Goal: Task Accomplishment & Management: Use online tool/utility

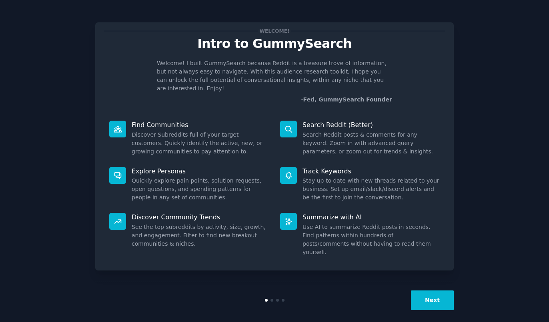
click at [430, 299] on button "Next" at bounding box center [432, 301] width 43 height 20
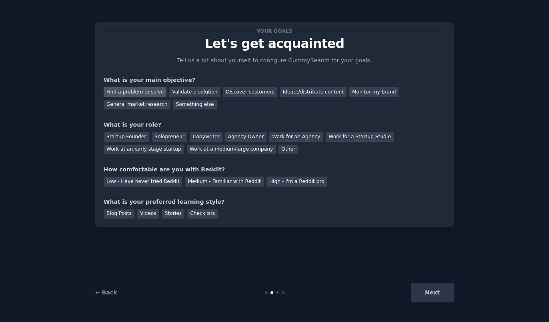
click at [146, 95] on div "Find a problem to solve" at bounding box center [135, 92] width 63 height 10
click at [228, 97] on div "Discover customers" at bounding box center [250, 92] width 54 height 10
click at [120, 90] on div "Find a problem to solve" at bounding box center [135, 92] width 63 height 10
click at [128, 137] on div "Startup Founder" at bounding box center [126, 137] width 45 height 10
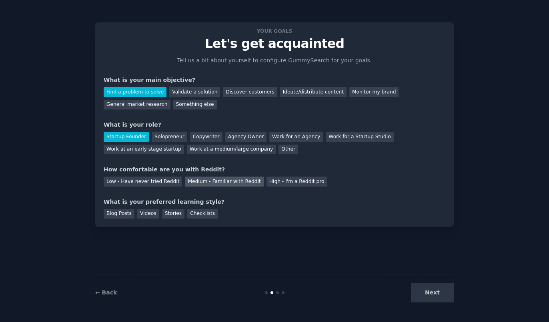
click at [224, 185] on div "Medium - Familiar with Reddit" at bounding box center [224, 182] width 78 height 10
click at [122, 215] on div "Blog Posts" at bounding box center [119, 214] width 31 height 10
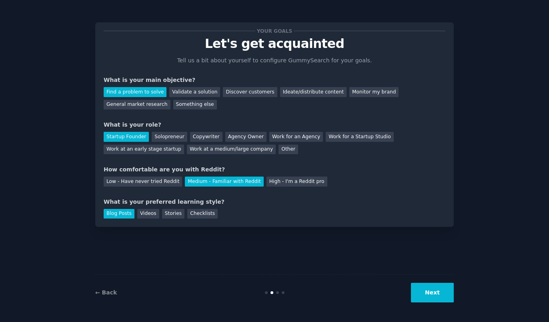
click at [436, 297] on button "Next" at bounding box center [432, 293] width 43 height 20
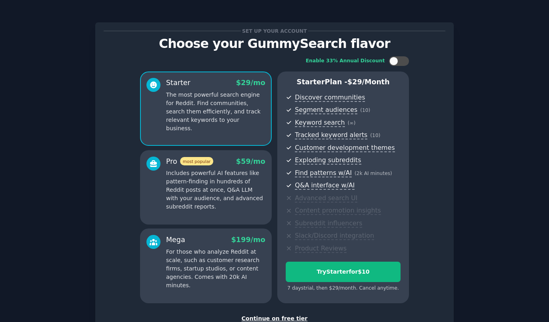
click at [233, 186] on p "Includes powerful AI features like pattern-finding in hundreds of Reddit posts …" at bounding box center [215, 190] width 99 height 42
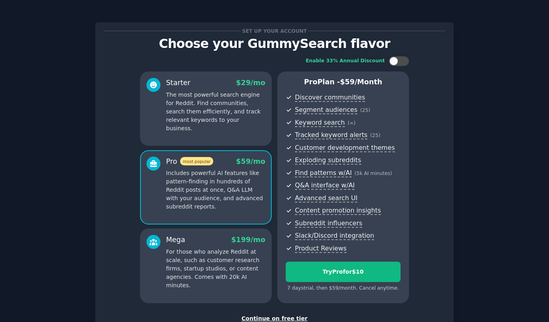
click at [227, 106] on p "The most powerful search engine for Reddit. Find communities, search them effic…" at bounding box center [215, 112] width 99 height 42
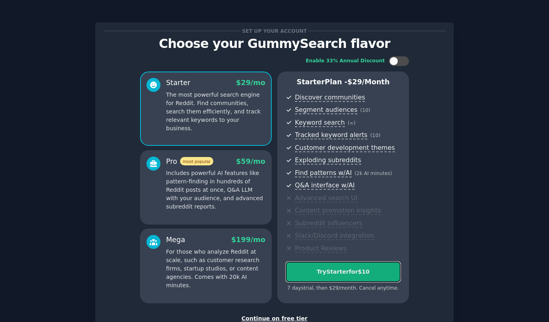
click at [340, 272] on div "Try Starter for $10" at bounding box center [343, 272] width 114 height 8
click at [364, 272] on div "Try Starter for $10" at bounding box center [343, 272] width 114 height 8
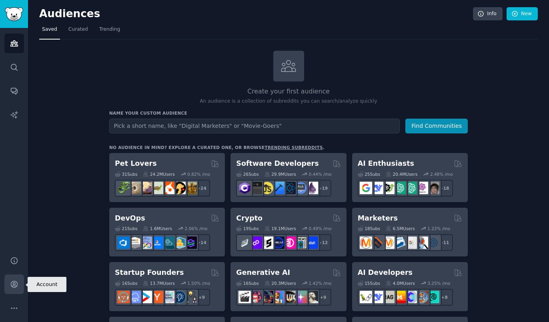
click at [9, 288] on link "Account" at bounding box center [14, 285] width 20 height 20
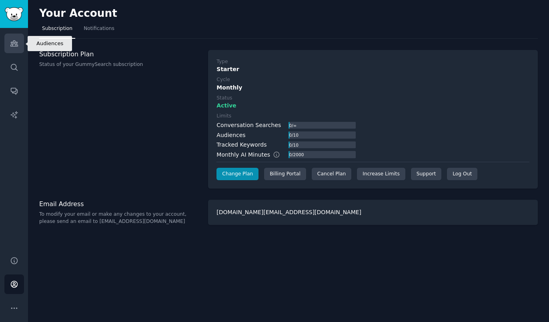
click at [21, 45] on link "Audiences" at bounding box center [14, 44] width 20 height 20
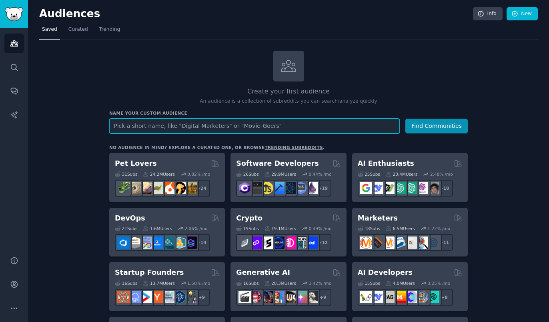
paste input "r/SomebodyMakeThis"
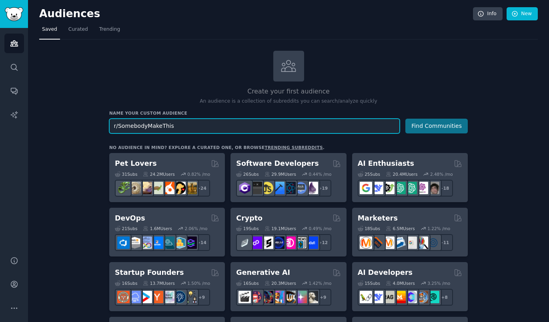
type input "r/SomebodyMakeThis"
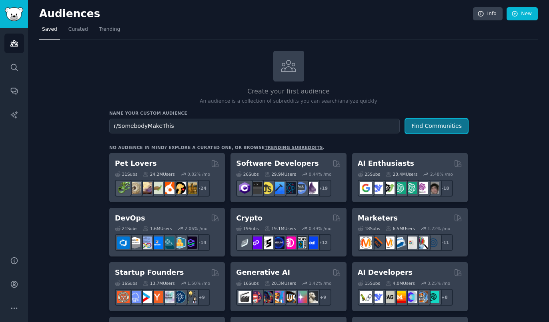
click at [418, 130] on button "Find Communities" at bounding box center [436, 126] width 62 height 15
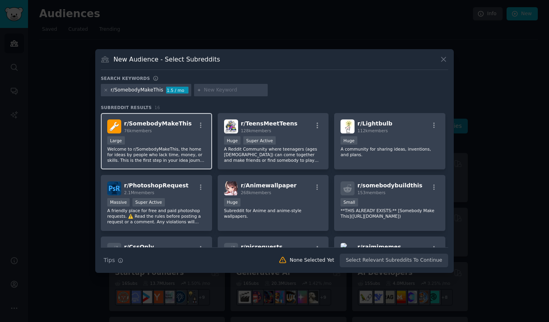
click at [163, 143] on div "Large" at bounding box center [156, 141] width 98 height 10
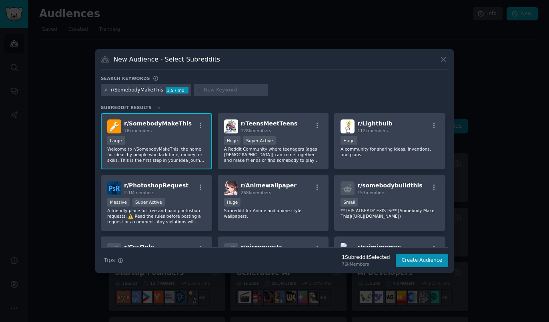
click at [205, 90] on input "text" at bounding box center [234, 90] width 61 height 7
type input "lightbulb"
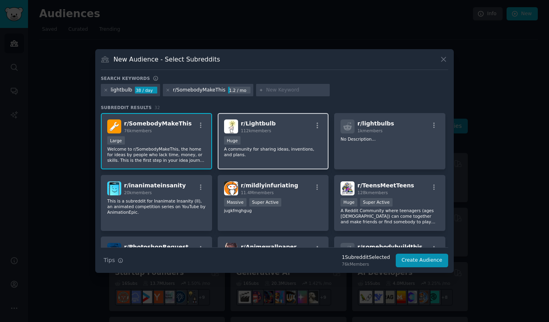
click at [300, 157] on p "A community for sharing ideas, inventions, and plans." at bounding box center [273, 151] width 98 height 11
click at [278, 90] on input "text" at bounding box center [296, 90] width 61 height 7
type input "stealmyidea"
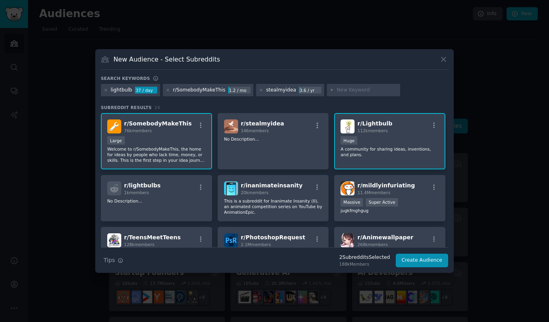
click at [348, 92] on input "text" at bounding box center [366, 90] width 61 height 7
type input "startups"
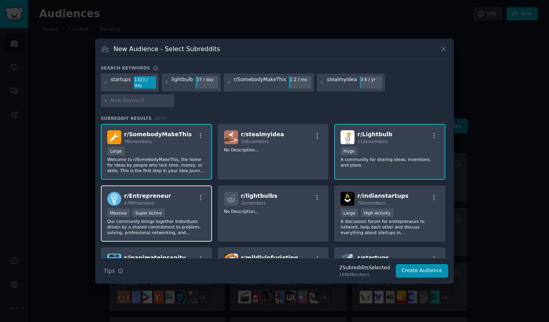
click at [181, 209] on div "Massive Super Active" at bounding box center [156, 214] width 98 height 10
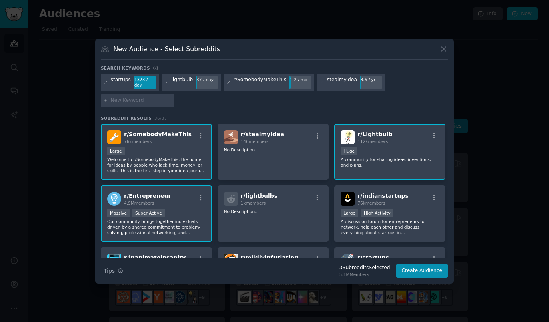
click at [127, 89] on div "startups" at bounding box center [121, 82] width 20 height 13
click at [106, 85] on icon at bounding box center [106, 82] width 4 height 4
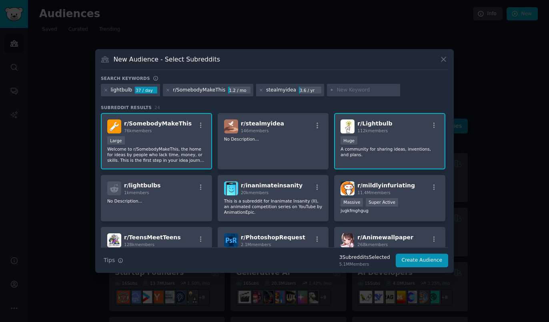
click at [349, 91] on input "text" at bounding box center [366, 90] width 61 height 7
type input "startup"
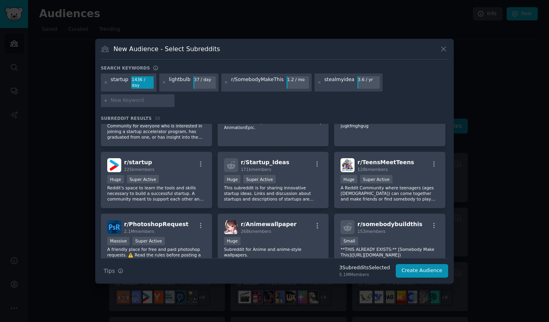
scroll to position [158, 0]
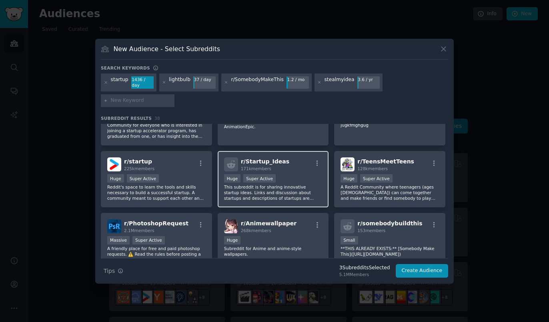
click at [301, 174] on div "Huge Super Active" at bounding box center [273, 179] width 98 height 10
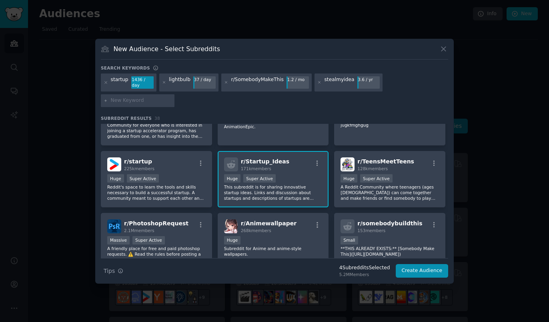
click at [174, 94] on div at bounding box center [138, 100] width 74 height 13
click at [172, 97] on input "text" at bounding box center [141, 100] width 61 height 7
type input "inventors"
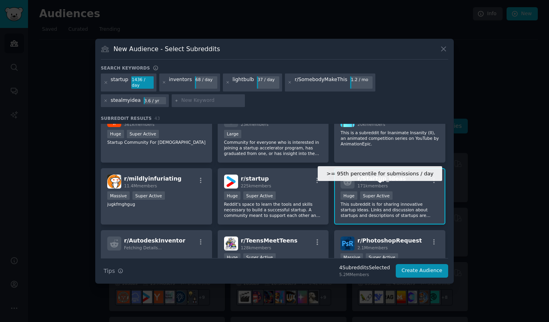
scroll to position [162, 0]
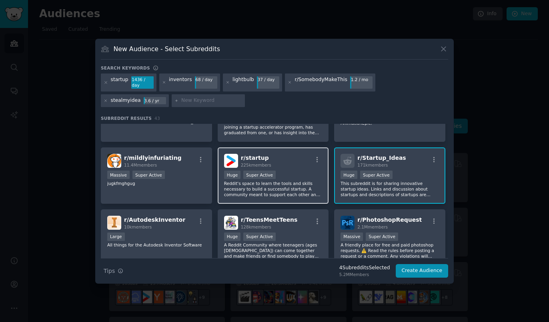
click at [285, 171] on div "Huge Super Active" at bounding box center [273, 176] width 98 height 10
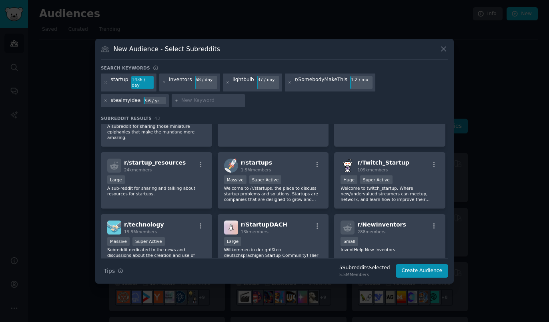
scroll to position [522, 0]
click at [288, 175] on div "Massive Super Active" at bounding box center [273, 180] width 98 height 10
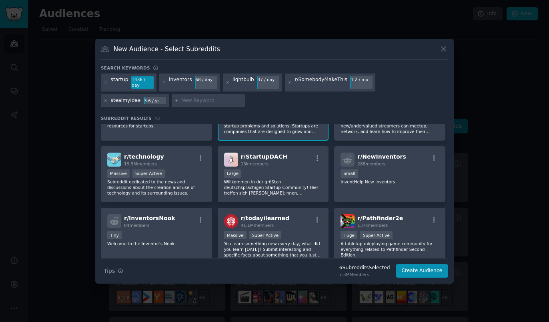
scroll to position [590, 0]
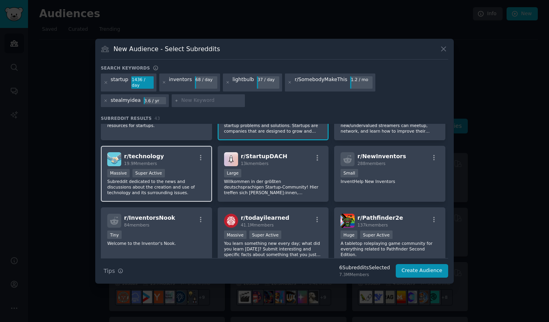
click at [191, 169] on div "Massive Super Active" at bounding box center [156, 174] width 98 height 10
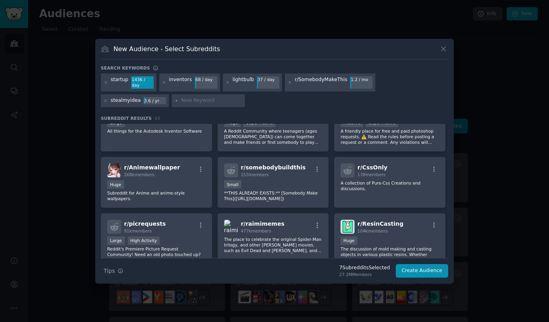
scroll to position [0, 0]
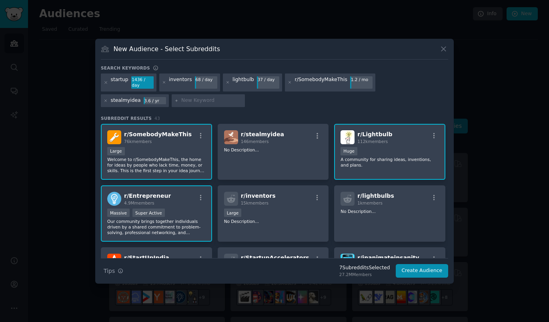
click at [181, 100] on input "text" at bounding box center [211, 100] width 61 height 7
type input "crazyideas"
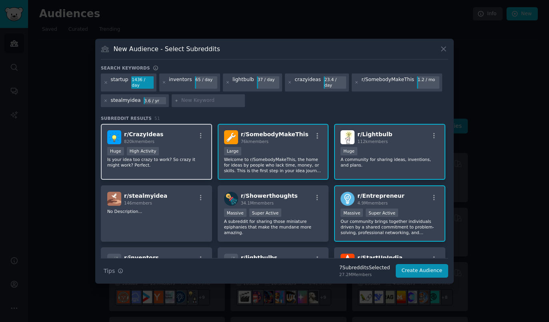
click at [174, 143] on div "r/ CrazyIdeas 820k members Huge High Activity Is your idea too crazy to work? S…" at bounding box center [156, 152] width 111 height 56
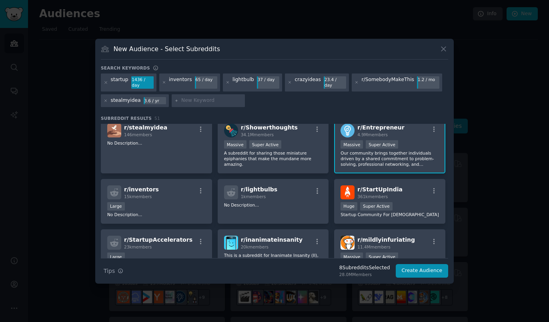
scroll to position [81, 0]
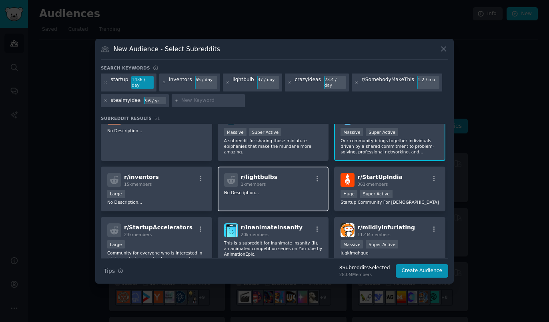
click at [256, 199] on div "r/ lightbulbs 1k members No Description..." at bounding box center [273, 189] width 111 height 45
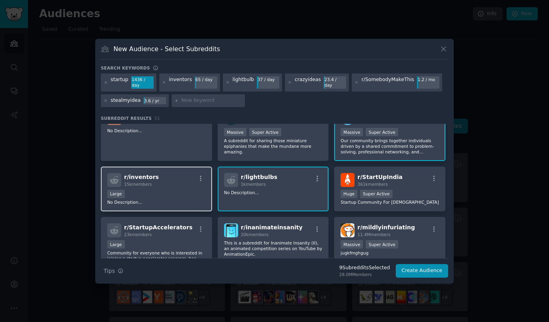
click at [160, 194] on div "Large" at bounding box center [156, 195] width 98 height 10
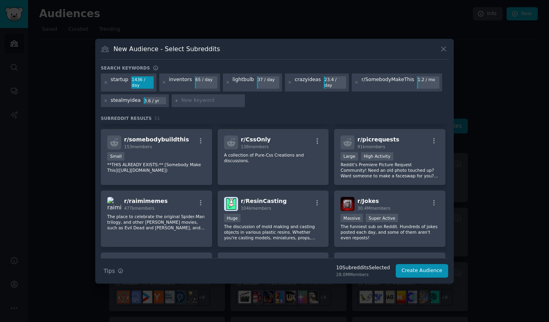
scroll to position [0, 0]
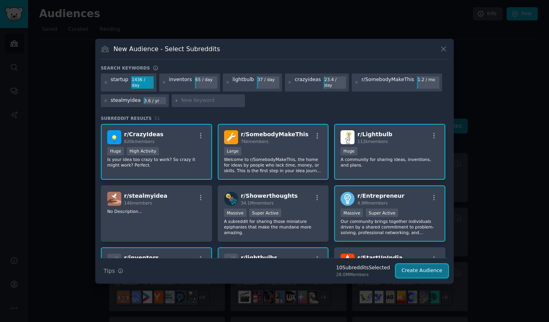
click at [419, 271] on button "Create Audience" at bounding box center [422, 271] width 53 height 14
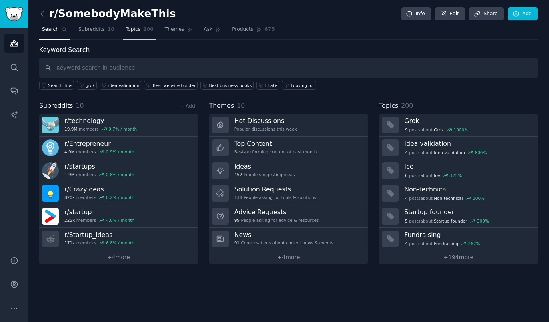
click at [135, 32] on link "Topics 200" at bounding box center [140, 31] width 34 height 16
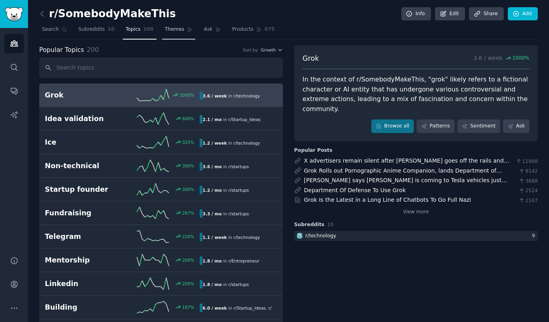
click at [166, 34] on link "Themes" at bounding box center [179, 31] width 34 height 16
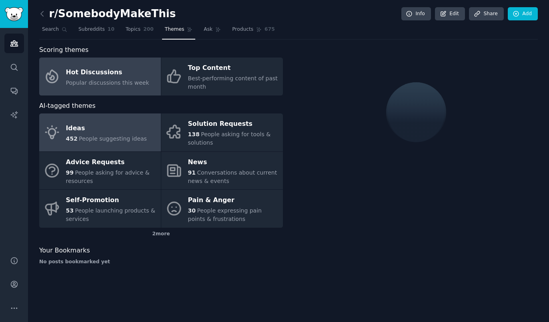
click at [120, 125] on div "Ideas" at bounding box center [106, 128] width 81 height 13
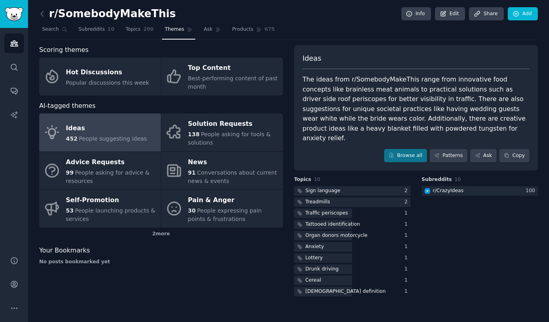
click at [118, 138] on span "People suggesting ideas" at bounding box center [113, 139] width 68 height 6
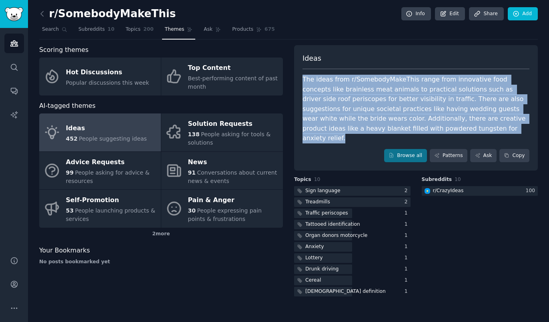
drag, startPoint x: 302, startPoint y: 82, endPoint x: 440, endPoint y: 130, distance: 145.7
click at [440, 130] on div "Ideas The ideas from r/SomebodyMakeThis range from innovative food concepts lik…" at bounding box center [416, 108] width 244 height 126
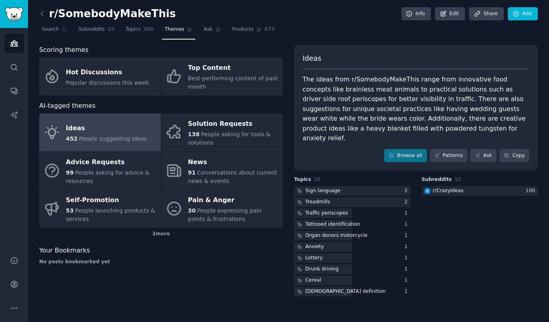
click at [440, 130] on div "The ideas from r/SomebodyMakeThis range from innovative food concepts like brai…" at bounding box center [415, 109] width 227 height 69
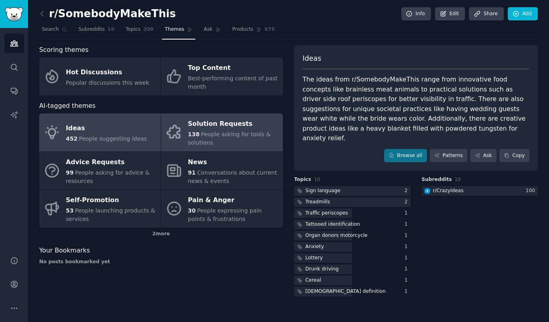
click at [233, 130] on div "138 People asking for tools & solutions" at bounding box center [233, 138] width 91 height 17
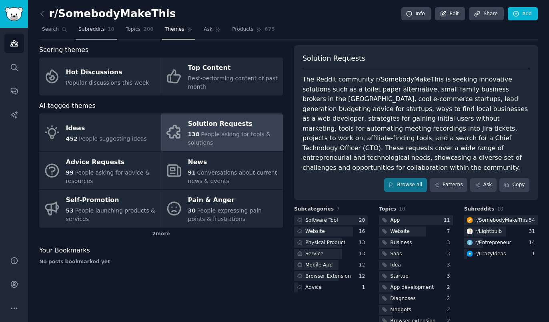
click at [92, 29] on span "Subreddits" at bounding box center [91, 29] width 26 height 7
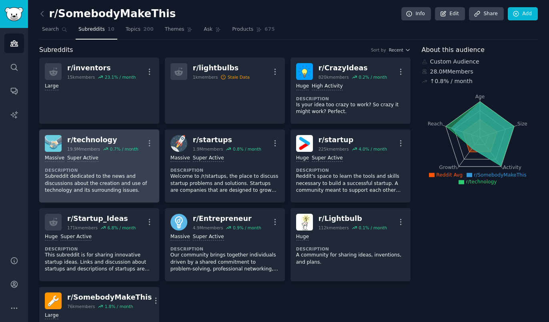
click at [86, 140] on div "r/ technology" at bounding box center [102, 140] width 71 height 10
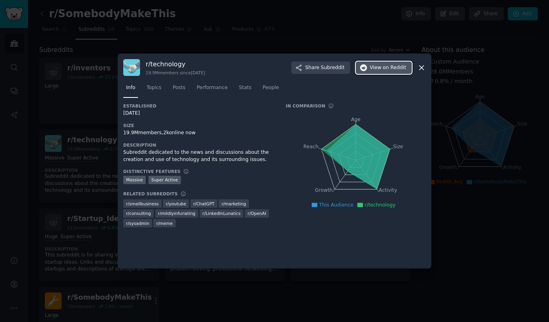
click at [386, 66] on span "on Reddit" at bounding box center [394, 67] width 23 height 7
click at [425, 69] on icon at bounding box center [421, 68] width 8 height 8
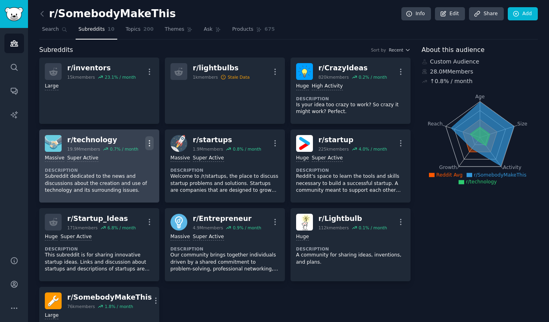
click at [151, 143] on icon "button" at bounding box center [149, 143] width 8 height 8
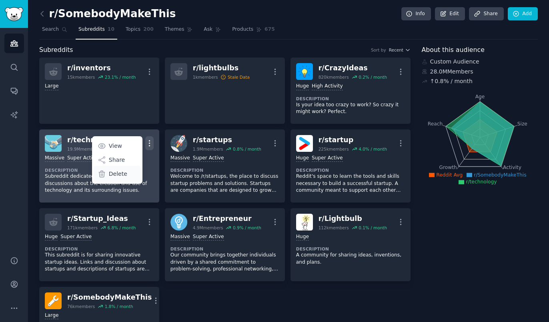
click at [129, 176] on div "Delete" at bounding box center [117, 174] width 48 height 17
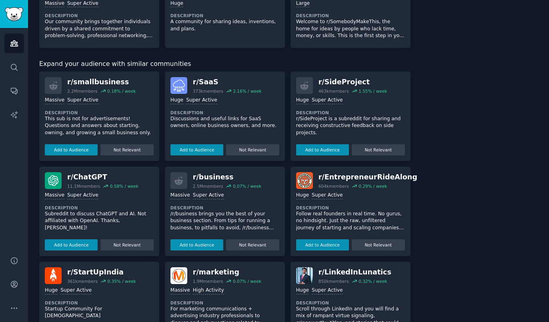
scroll to position [234, 0]
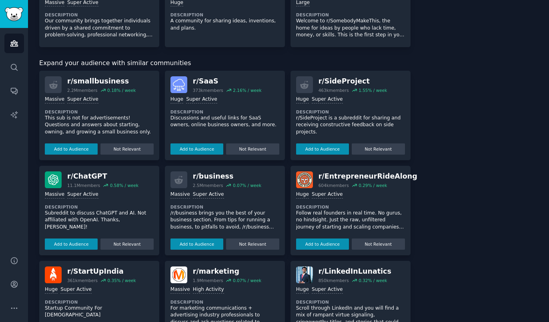
click at [340, 83] on div "r/ SideProject" at bounding box center [352, 81] width 69 height 10
click at [324, 149] on button "Add to Audience" at bounding box center [322, 149] width 53 height 11
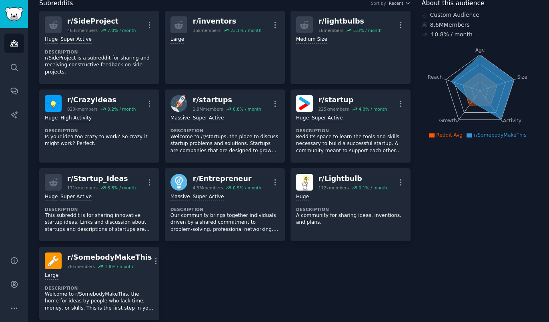
scroll to position [48, 0]
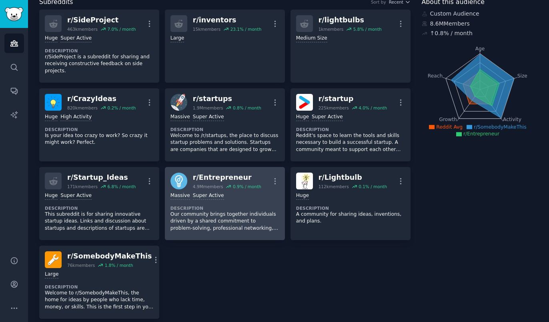
click at [237, 184] on div "0.9 % / month" at bounding box center [247, 187] width 28 height 6
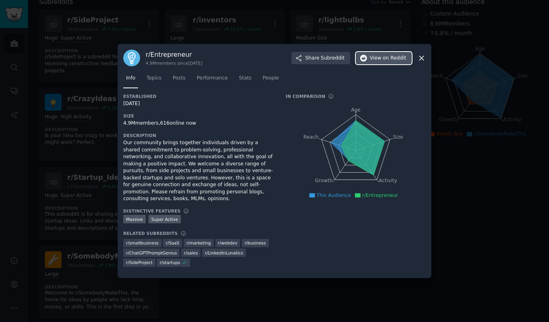
click at [378, 65] on button "View on Reddit" at bounding box center [384, 58] width 56 height 13
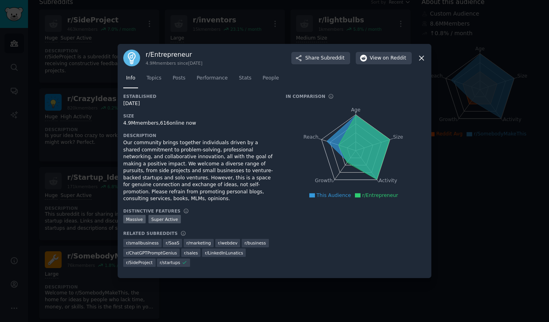
click at [452, 223] on div at bounding box center [274, 161] width 549 height 322
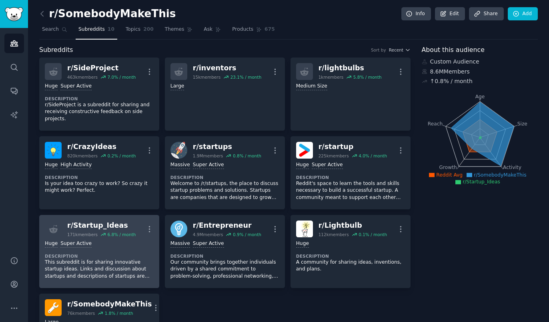
click at [129, 259] on p "This subreddit is for sharing innovative startup ideas. Links and discussion ab…" at bounding box center [99, 269] width 109 height 21
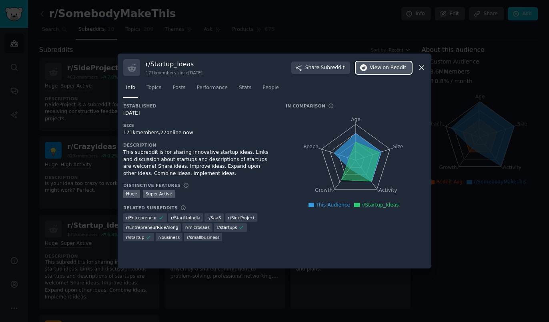
click at [374, 68] on span "View on Reddit" at bounding box center [388, 67] width 36 height 7
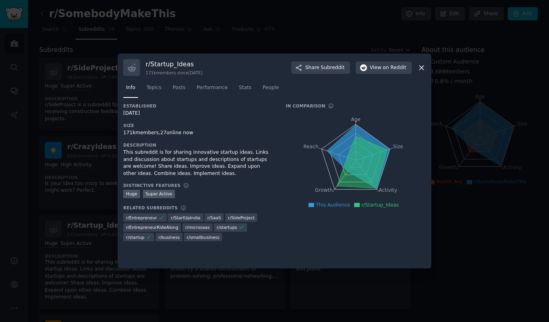
click at [467, 238] on div at bounding box center [274, 161] width 549 height 322
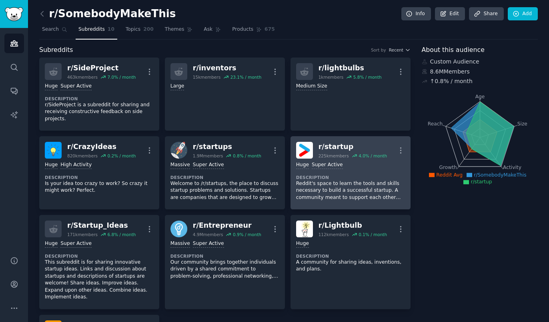
click at [360, 166] on div "Huge Super Active Description Reddit's space to learn the tools and skills nece…" at bounding box center [350, 181] width 109 height 45
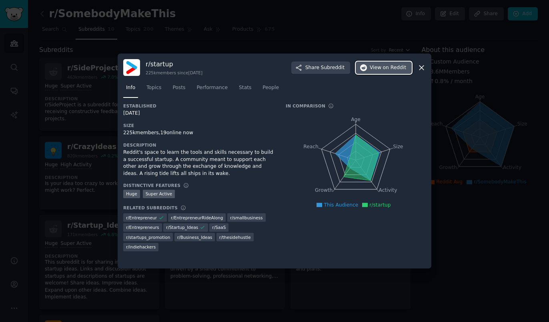
click at [393, 68] on span "on Reddit" at bounding box center [394, 67] width 23 height 7
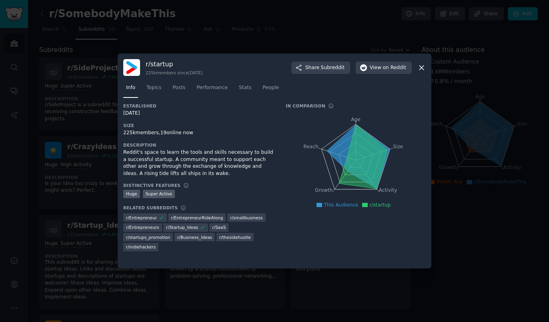
click at [468, 213] on div at bounding box center [274, 161] width 549 height 322
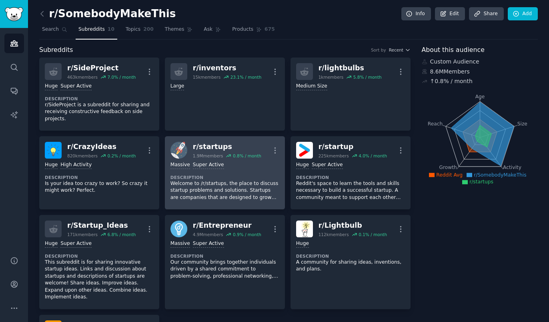
click at [254, 180] on p "Welcome to /r/startups, the place to discuss startup problems and solutions. St…" at bounding box center [224, 190] width 109 height 21
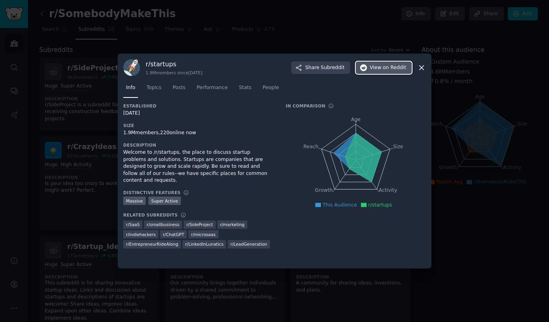
click at [399, 72] on button "View on Reddit" at bounding box center [384, 68] width 56 height 13
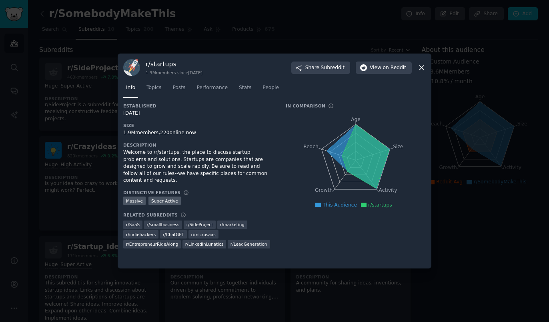
click at [475, 224] on div at bounding box center [274, 161] width 549 height 322
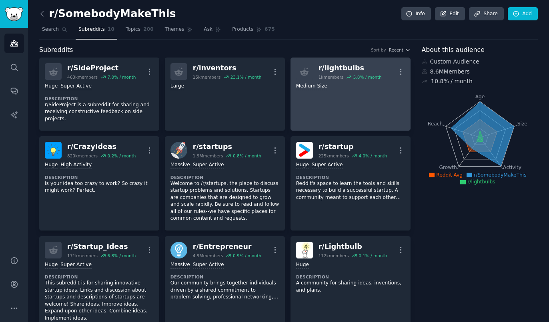
click at [358, 111] on link "r/ lightbulbs 1k members 5.8 % / month More Medium Size" at bounding box center [350, 94] width 120 height 73
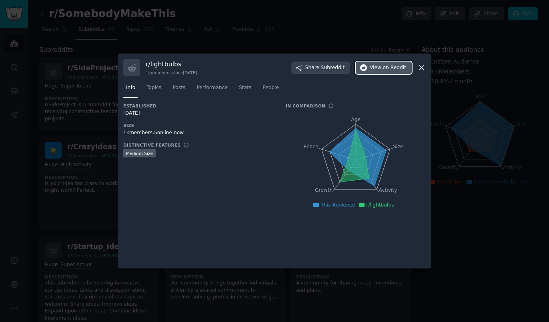
click at [383, 72] on button "View on Reddit" at bounding box center [384, 68] width 56 height 13
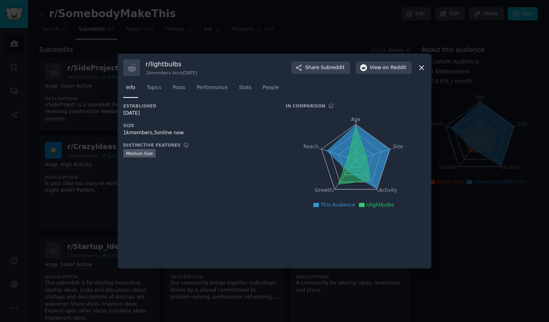
click at [477, 205] on div at bounding box center [274, 161] width 549 height 322
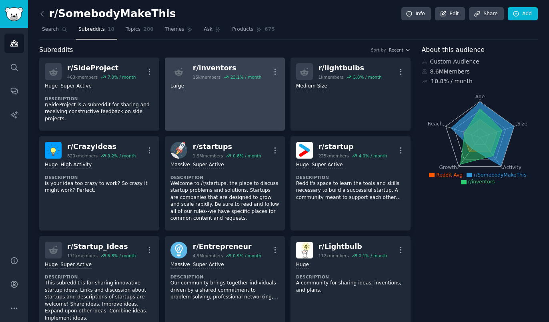
click at [232, 104] on link "r/ inventors 15k members 23.1 % / month More Large" at bounding box center [225, 94] width 120 height 73
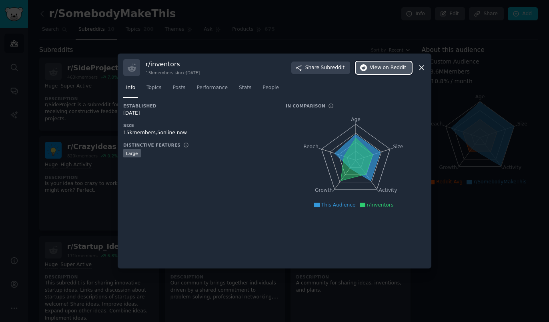
click at [395, 72] on button "View on Reddit" at bounding box center [384, 68] width 56 height 13
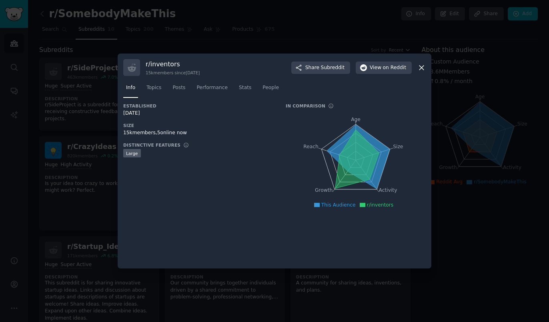
click at [493, 224] on div at bounding box center [274, 161] width 549 height 322
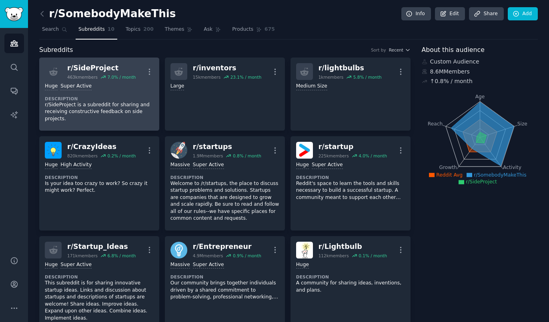
click at [135, 102] on p "r/SideProject is a subreddit for sharing and receiving constructive feedback on…" at bounding box center [99, 112] width 109 height 21
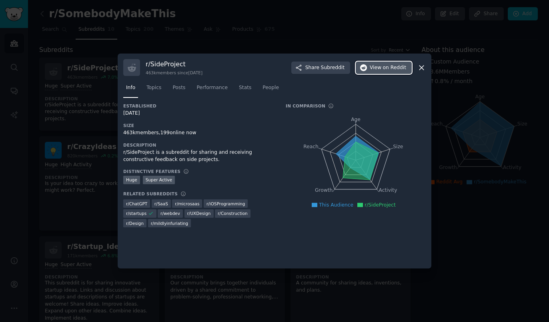
click at [385, 68] on span "View on Reddit" at bounding box center [388, 67] width 36 height 7
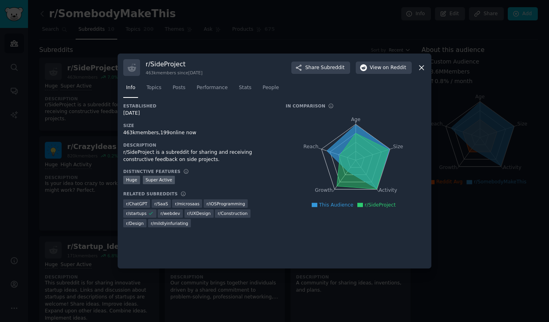
click at [455, 221] on div at bounding box center [274, 161] width 549 height 322
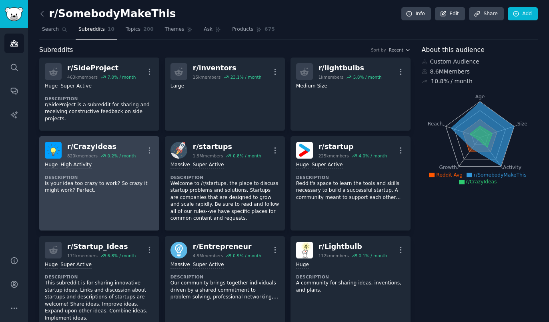
click at [138, 196] on link "r/ CrazyIdeas 820k members 0.2 % / month More >= 80th percentile for submission…" at bounding box center [99, 183] width 120 height 94
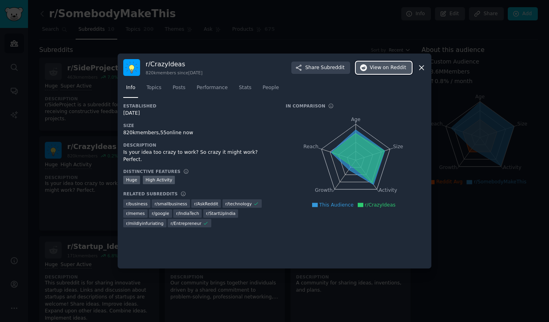
click at [394, 68] on span "on Reddit" at bounding box center [394, 67] width 23 height 7
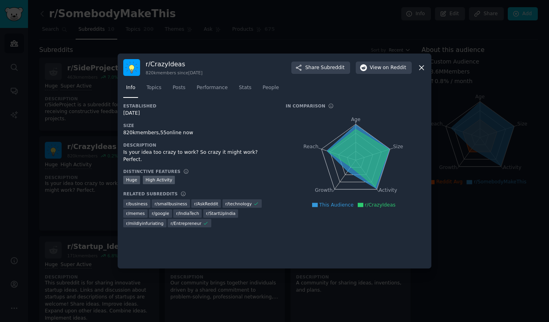
click at [504, 220] on div at bounding box center [274, 161] width 549 height 322
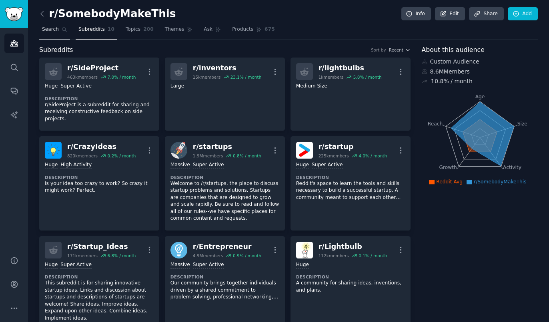
click at [55, 32] on span "Search" at bounding box center [50, 29] width 17 height 7
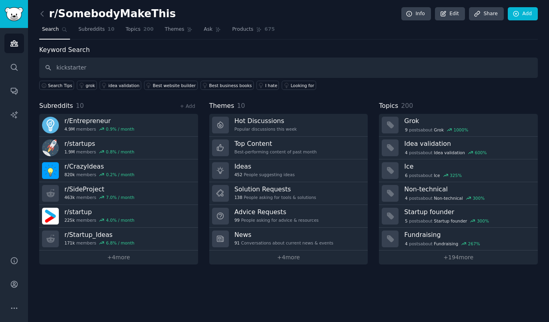
type input "kickstarter"
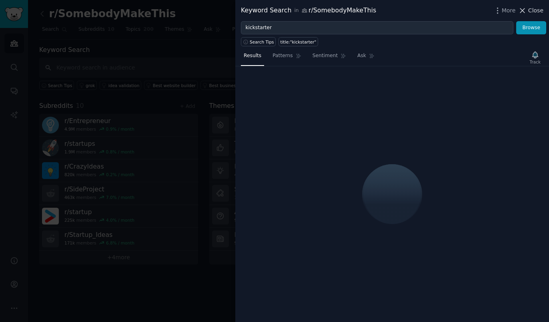
click at [532, 13] on span "Close" at bounding box center [535, 10] width 15 height 8
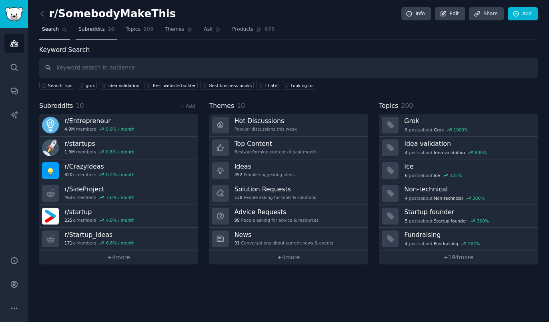
click at [95, 29] on span "Subreddits" at bounding box center [91, 29] width 26 height 7
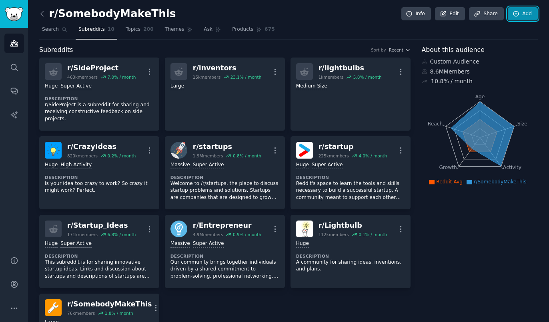
click at [522, 10] on link "Add" at bounding box center [523, 14] width 30 height 14
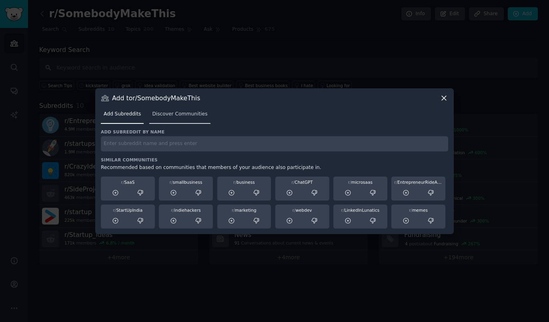
click at [174, 114] on span "Discover Communities" at bounding box center [179, 114] width 55 height 7
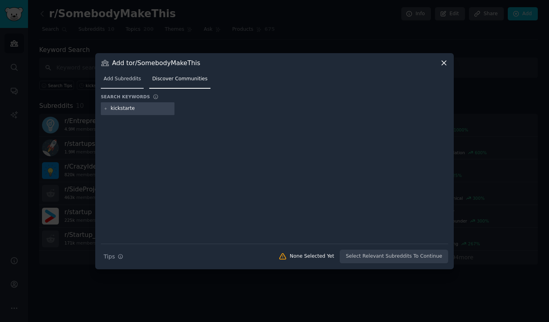
type input "kickstarter"
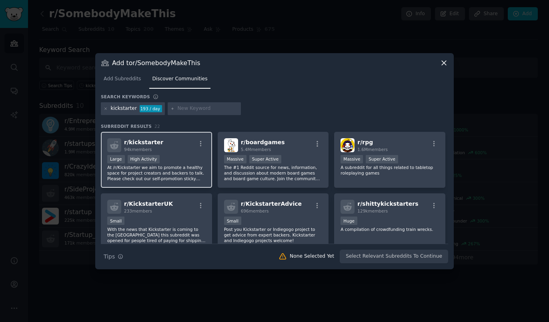
click at [179, 152] on div "r/ kickstarter 94k members" at bounding box center [156, 145] width 98 height 14
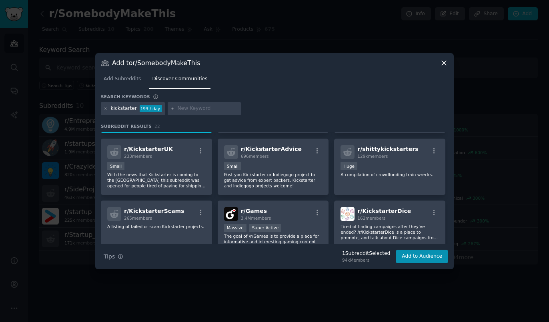
scroll to position [56, 0]
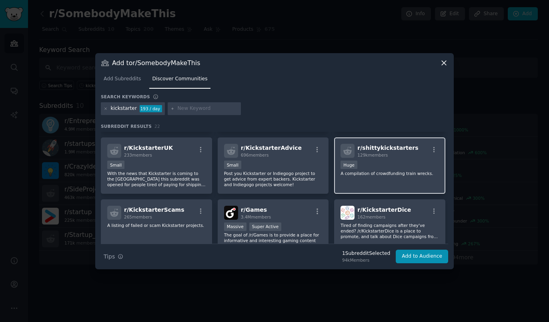
click at [374, 168] on div "Huge" at bounding box center [389, 166] width 98 height 10
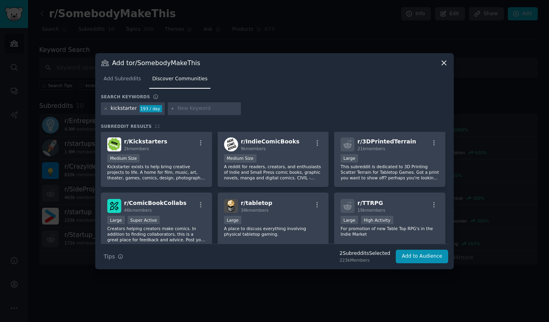
scroll to position [248, 0]
click at [180, 176] on p "Kickstarter exists to help bring creative projects to life. A home for film, mu…" at bounding box center [156, 172] width 98 height 17
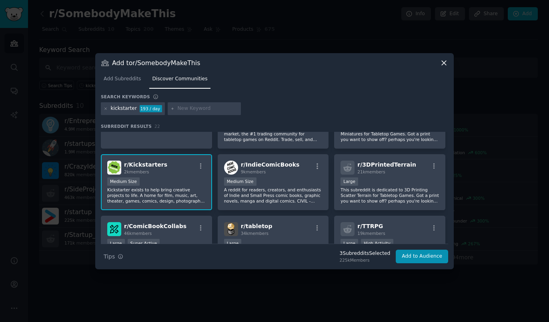
scroll to position [226, 0]
click at [195, 192] on p "Kickstarter exists to help bring creative projects to life. A home for film, mu…" at bounding box center [156, 194] width 98 height 17
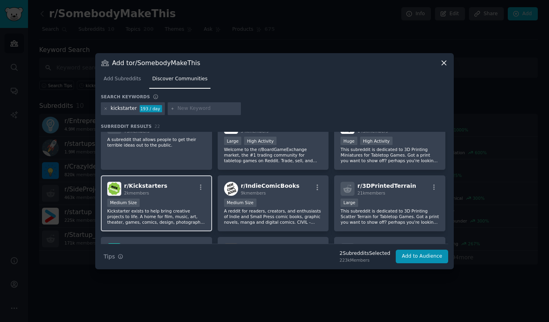
click at [199, 205] on div "Medium Size" at bounding box center [156, 204] width 98 height 10
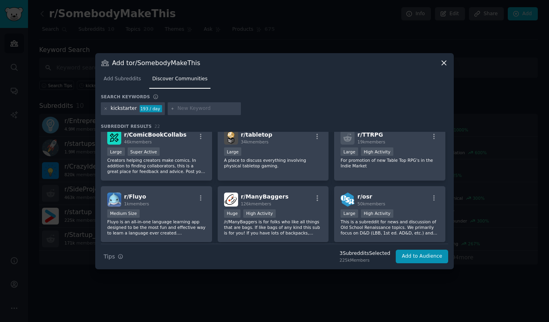
scroll to position [405, 0]
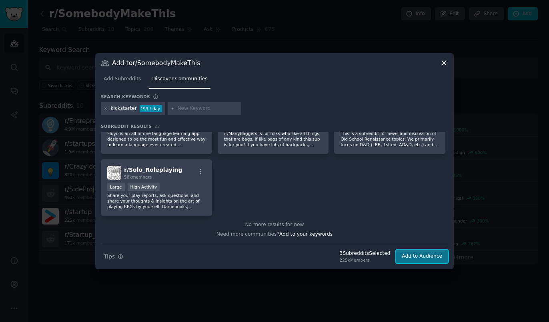
click at [418, 258] on button "Add to Audience" at bounding box center [422, 257] width 52 height 14
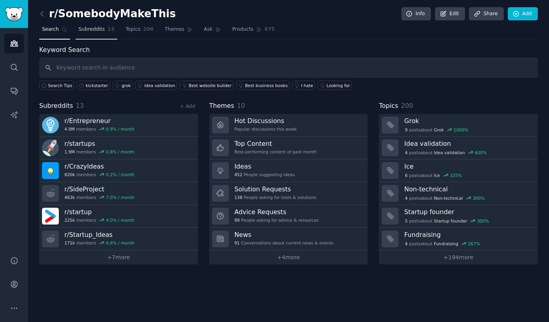
click at [93, 30] on span "Subreddits" at bounding box center [91, 29] width 26 height 7
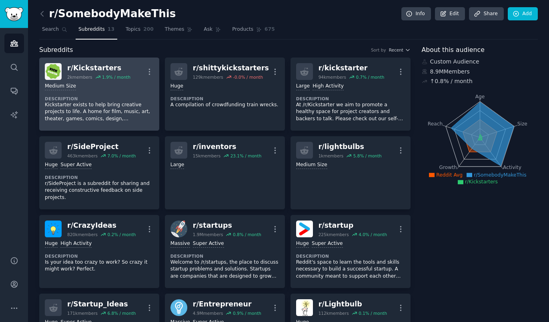
click at [126, 88] on div "Medium Size" at bounding box center [99, 87] width 109 height 8
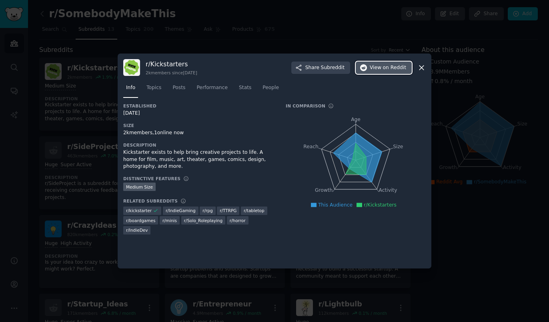
click at [383, 66] on span "View on Reddit" at bounding box center [388, 67] width 36 height 7
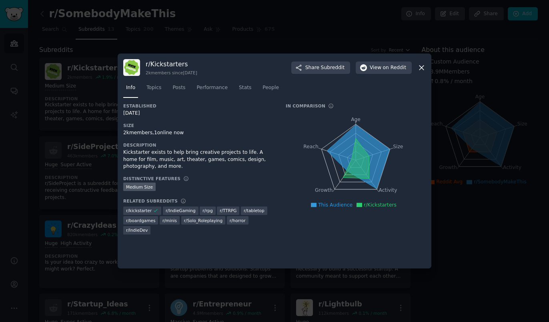
click at [507, 198] on div at bounding box center [274, 161] width 549 height 322
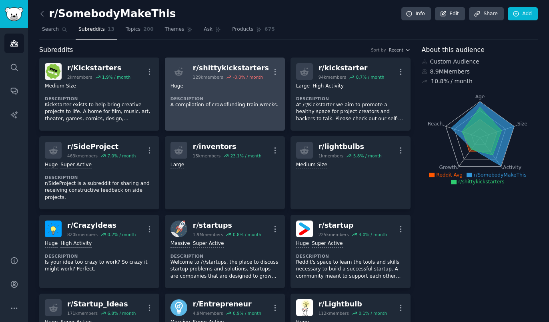
click at [243, 88] on div "Huge" at bounding box center [224, 87] width 109 height 8
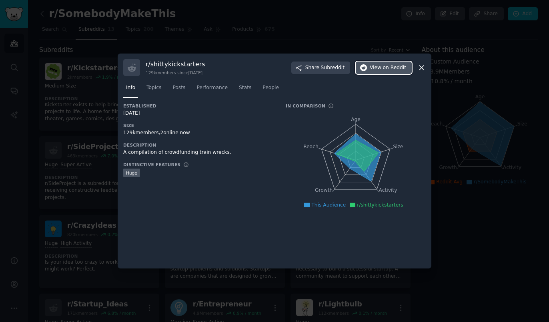
click at [391, 69] on span "on Reddit" at bounding box center [394, 67] width 23 height 7
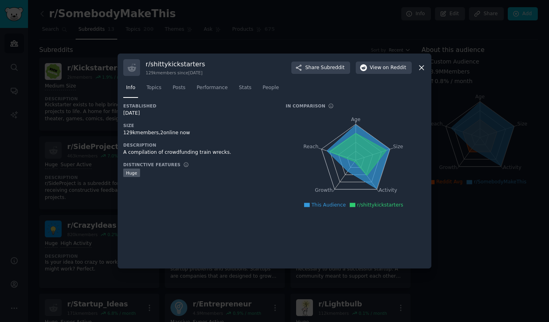
click at [492, 218] on div at bounding box center [274, 161] width 549 height 322
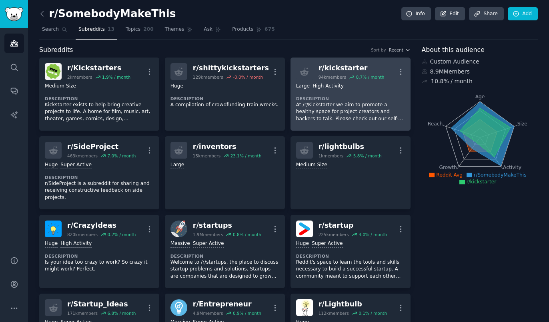
click at [350, 96] on div "Large High Activity Description At /r/Kickstarter we aim to promote a healthy s…" at bounding box center [350, 102] width 109 height 45
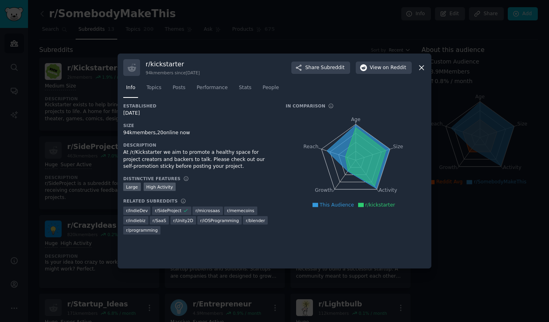
click at [511, 231] on div at bounding box center [274, 161] width 549 height 322
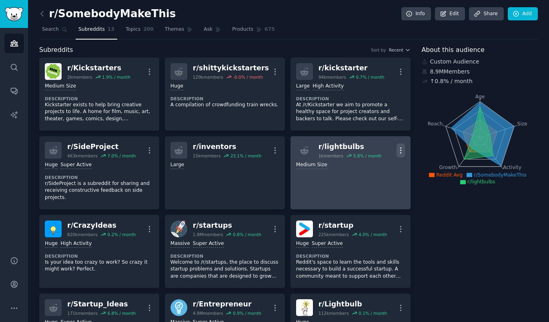
click at [403, 149] on icon "button" at bounding box center [400, 150] width 8 height 8
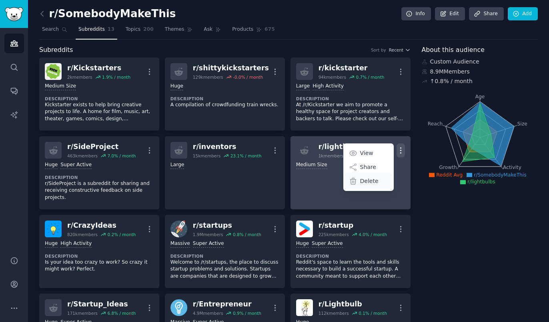
click at [378, 185] on div "Delete" at bounding box center [368, 181] width 48 height 17
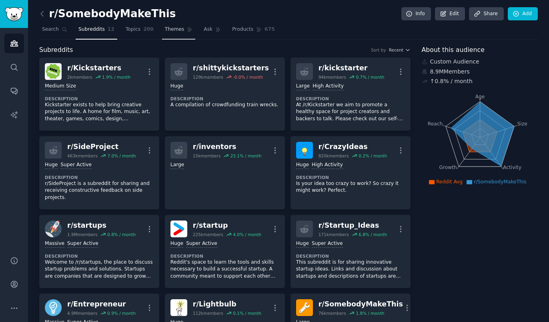
click at [168, 34] on link "Themes" at bounding box center [179, 31] width 34 height 16
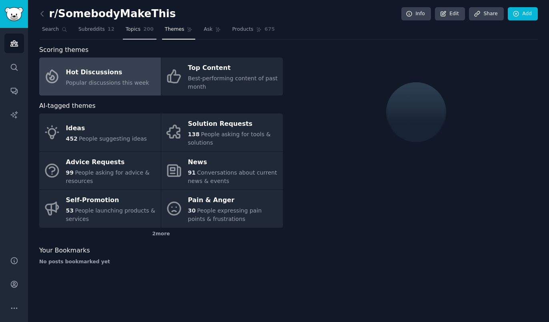
click at [143, 32] on span "200" at bounding box center [148, 29] width 10 height 7
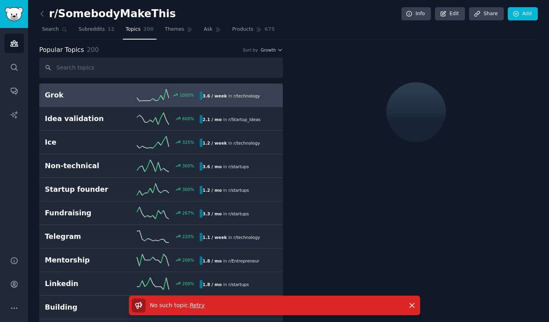
click at [191, 307] on span "Retry" at bounding box center [197, 305] width 15 height 6
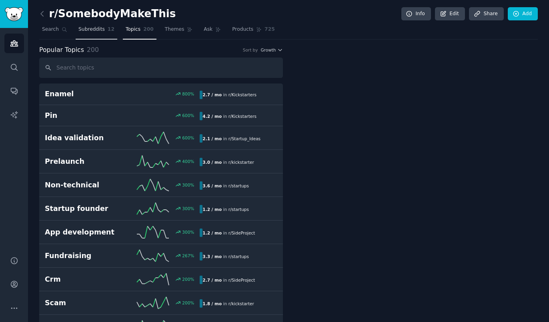
click at [98, 34] on link "Subreddits 12" at bounding box center [97, 31] width 42 height 16
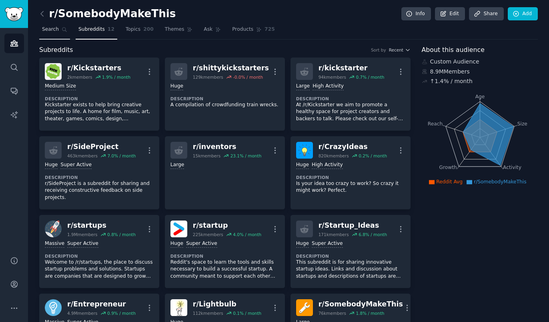
click at [57, 29] on link "Search" at bounding box center [54, 31] width 31 height 16
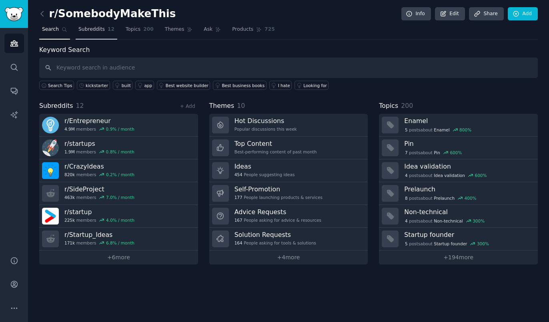
click at [84, 33] on link "Subreddits 12" at bounding box center [97, 31] width 42 height 16
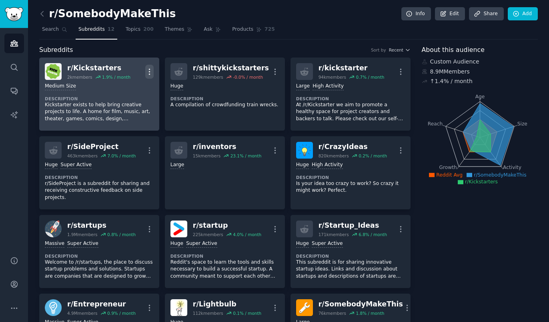
click at [151, 72] on icon "button" at bounding box center [149, 72] width 8 height 8
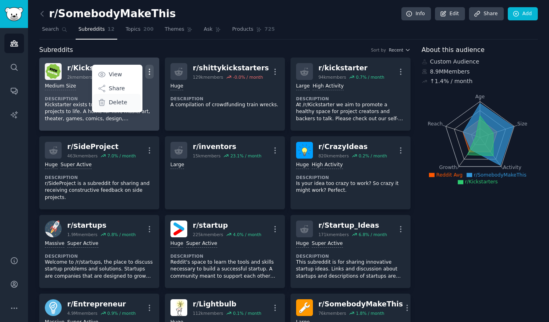
click at [124, 107] on div "Delete" at bounding box center [117, 102] width 48 height 17
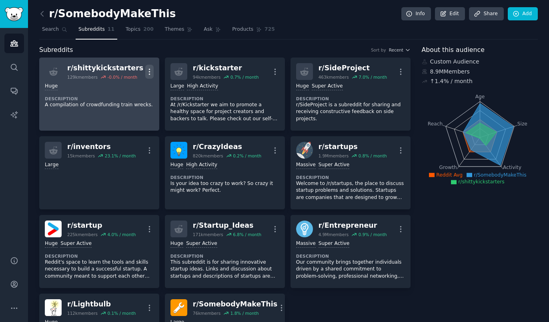
click at [150, 72] on icon "button" at bounding box center [149, 72] width 8 height 8
click at [129, 104] on div "Delete" at bounding box center [117, 102] width 48 height 17
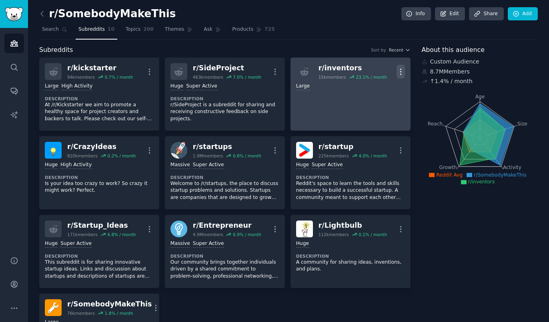
click at [400, 73] on icon "button" at bounding box center [400, 72] width 8 height 8
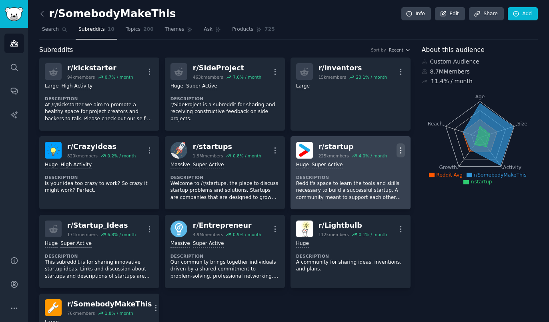
click at [402, 153] on icon "button" at bounding box center [400, 150] width 8 height 8
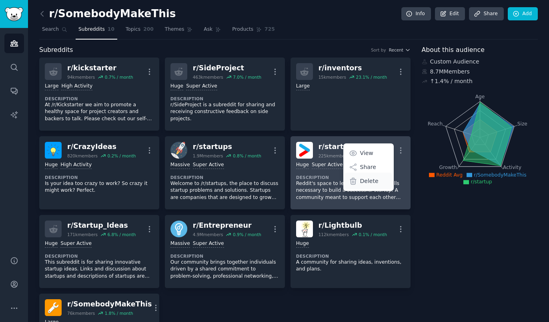
click at [381, 182] on div "Delete" at bounding box center [368, 181] width 48 height 17
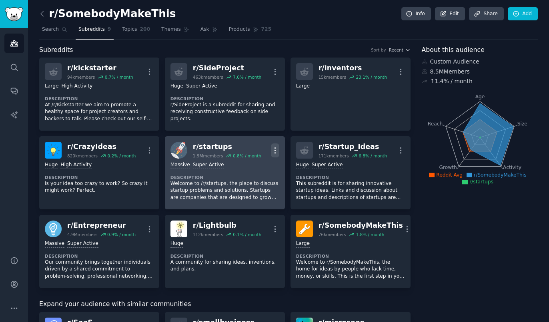
click at [274, 154] on icon "button" at bounding box center [275, 150] width 8 height 8
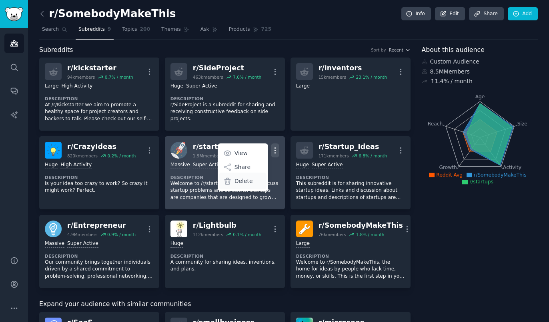
click at [248, 185] on p "Delete" at bounding box center [243, 181] width 18 height 8
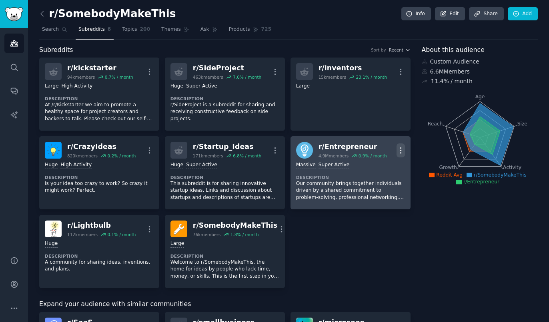
click at [400, 153] on icon "button" at bounding box center [400, 151] width 1 height 6
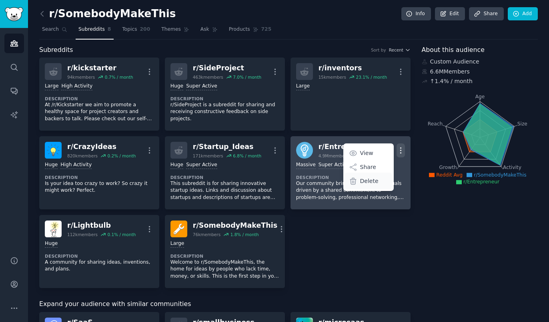
click at [373, 185] on p "Delete" at bounding box center [369, 181] width 18 height 8
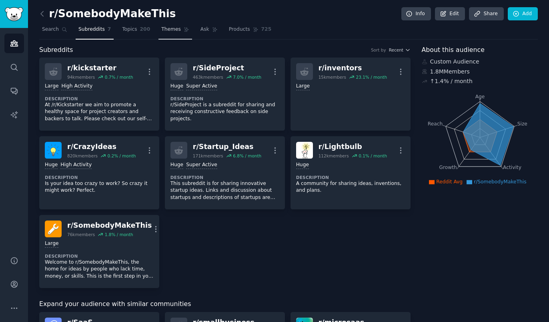
click at [166, 34] on link "Themes" at bounding box center [175, 31] width 34 height 16
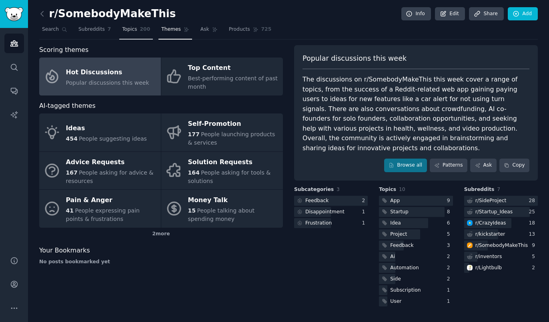
click at [132, 32] on link "Topics 200" at bounding box center [136, 31] width 34 height 16
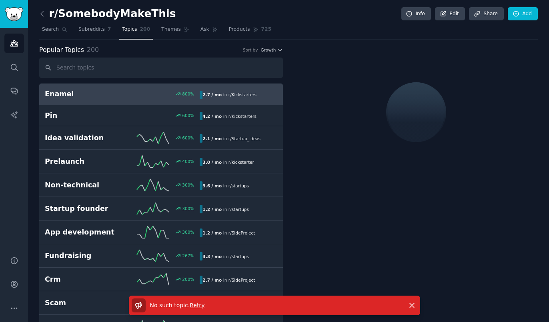
click at [195, 308] on span "Retry" at bounding box center [197, 305] width 15 height 6
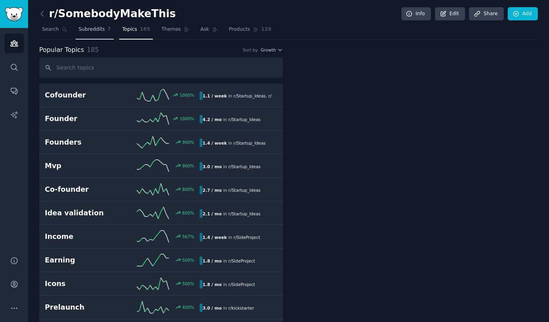
click at [92, 36] on link "Subreddits 7" at bounding box center [95, 31] width 38 height 16
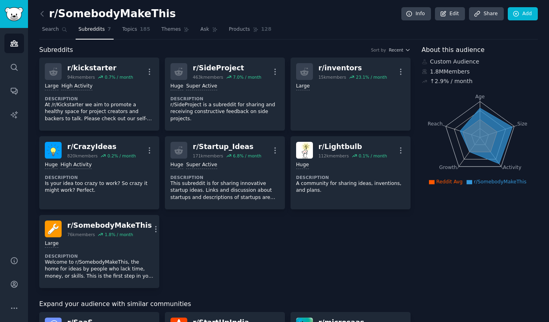
click at [250, 251] on div "r/ kickstarter 94k members 0.7 % / month More Large High Activity Description A…" at bounding box center [224, 173] width 371 height 231
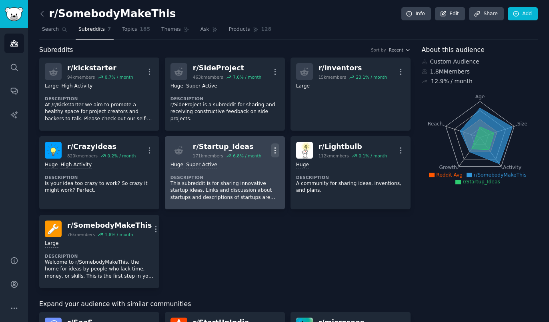
click at [276, 149] on icon "button" at bounding box center [275, 150] width 8 height 8
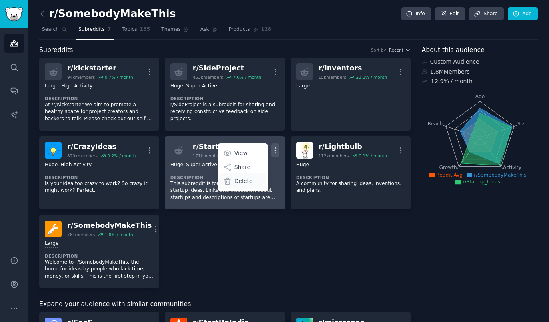
click at [250, 184] on p "Delete" at bounding box center [243, 181] width 18 height 8
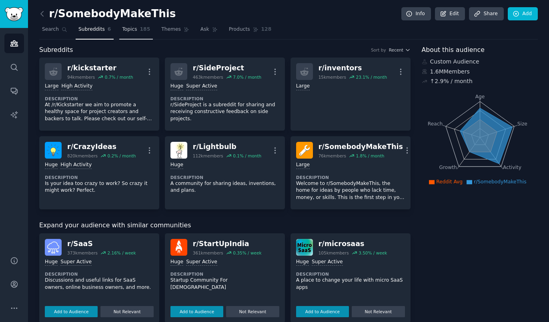
click at [125, 33] on link "Topics 185" at bounding box center [136, 31] width 34 height 16
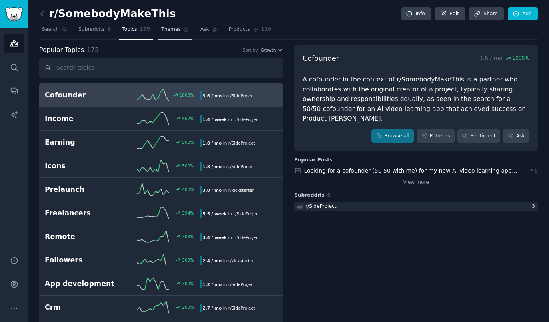
click at [164, 29] on span "Themes" at bounding box center [171, 29] width 20 height 7
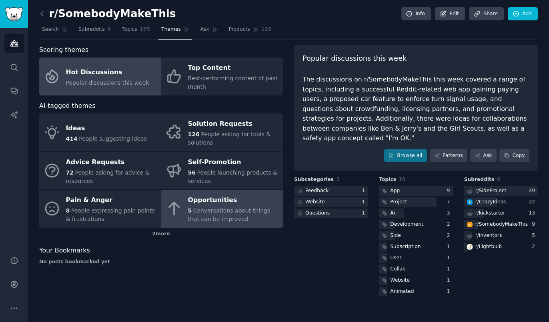
click at [171, 210] on icon at bounding box center [174, 208] width 17 height 17
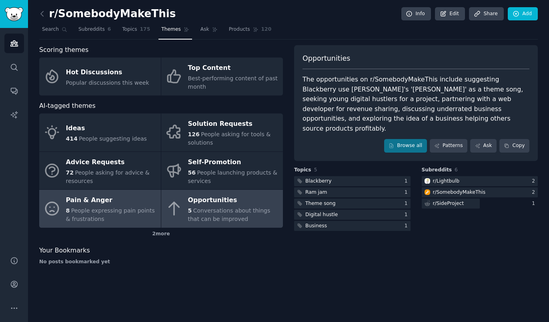
click at [117, 207] on div "8 People expressing pain points & frustrations" at bounding box center [111, 215] width 91 height 17
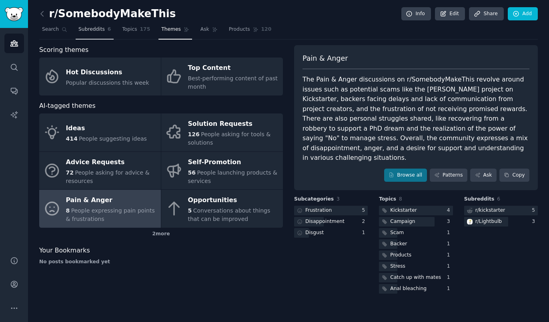
click at [78, 32] on span "Subreddits" at bounding box center [91, 29] width 26 height 7
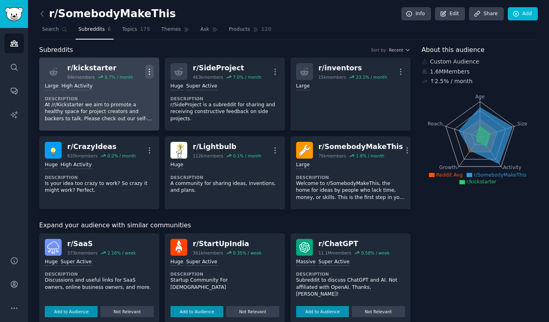
click at [152, 74] on icon "button" at bounding box center [149, 72] width 8 height 8
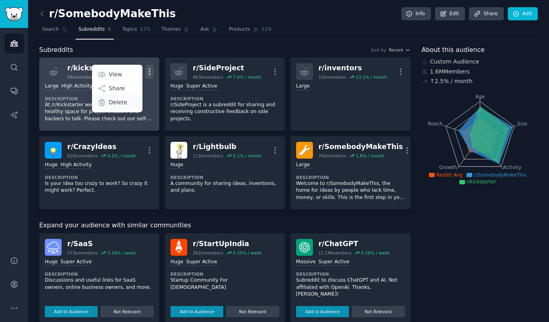
click at [130, 103] on div "Delete" at bounding box center [117, 102] width 48 height 17
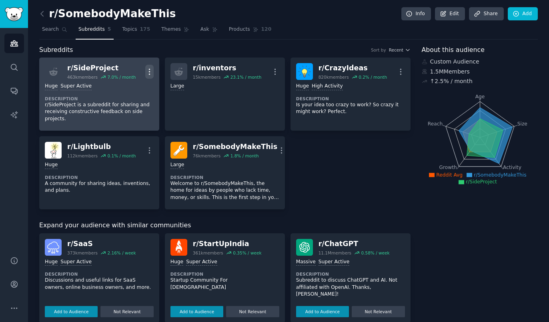
click at [150, 73] on icon "button" at bounding box center [149, 72] width 8 height 8
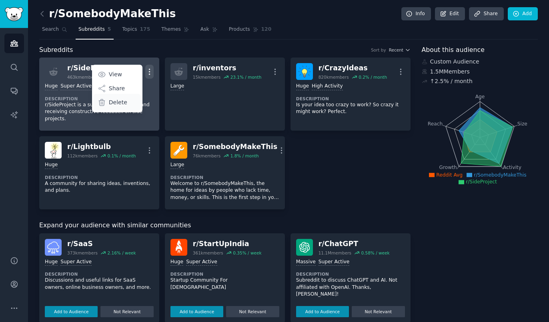
click at [129, 103] on div "Delete" at bounding box center [117, 102] width 48 height 17
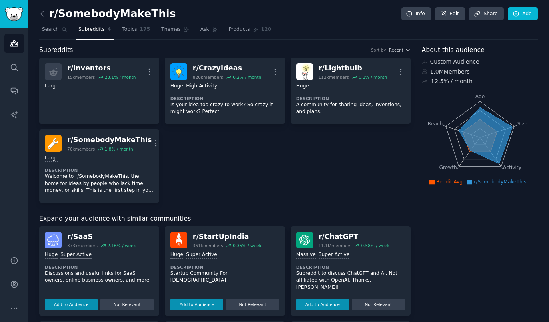
click at [249, 142] on div "r/ inventors 15k members 23.1 % / month More Large r/ CrazyIdeas 820k members 0…" at bounding box center [224, 130] width 371 height 145
click at [158, 33] on link "Themes" at bounding box center [175, 31] width 34 height 16
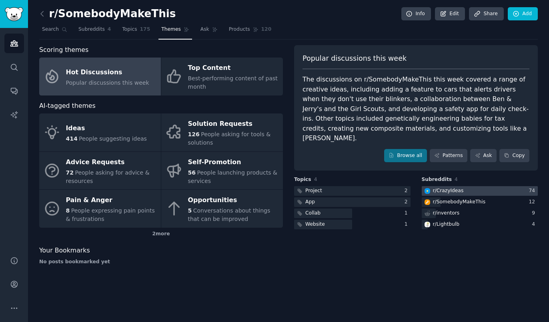
click at [466, 186] on div at bounding box center [480, 191] width 116 height 10
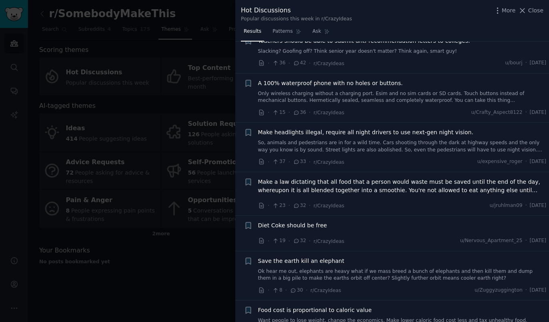
scroll to position [462, 0]
click at [538, 10] on span "Close" at bounding box center [535, 10] width 15 height 8
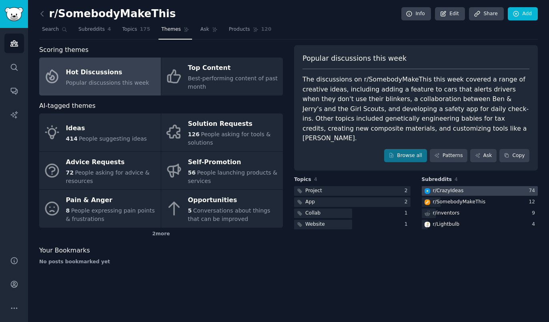
click at [463, 186] on div at bounding box center [480, 191] width 116 height 10
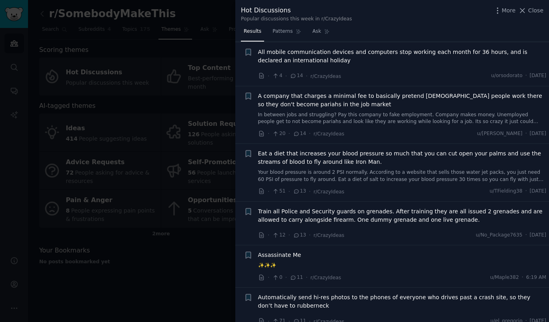
scroll to position [1472, 0]
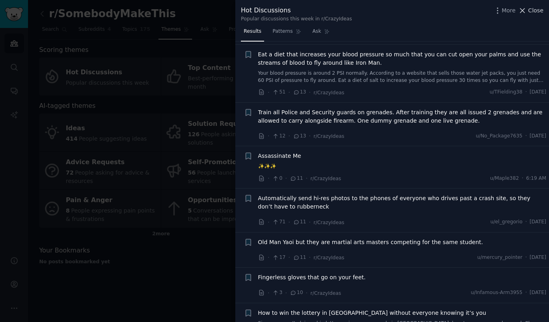
click at [534, 8] on span "Close" at bounding box center [535, 10] width 15 height 8
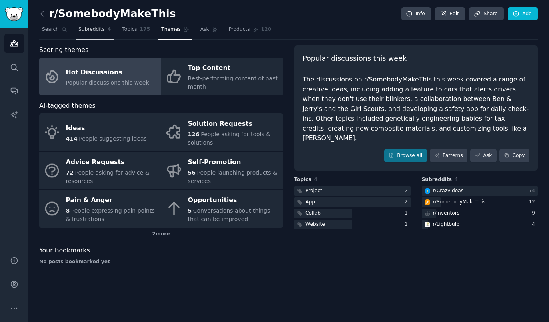
click at [90, 32] on span "Subreddits" at bounding box center [91, 29] width 26 height 7
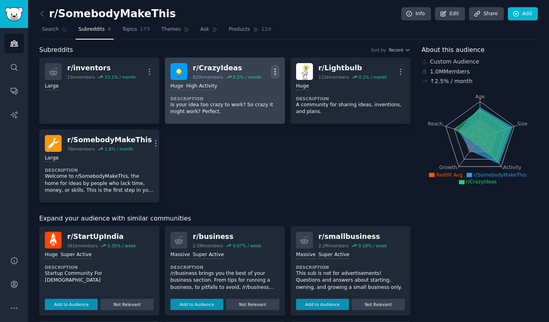
click at [275, 72] on icon "button" at bounding box center [274, 72] width 1 height 6
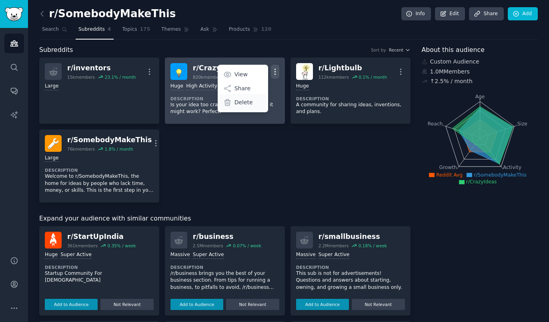
click at [242, 104] on p "Delete" at bounding box center [243, 102] width 18 height 8
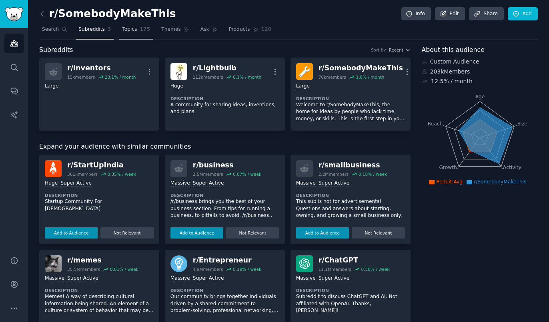
click at [128, 33] on span "Topics" at bounding box center [129, 29] width 15 height 7
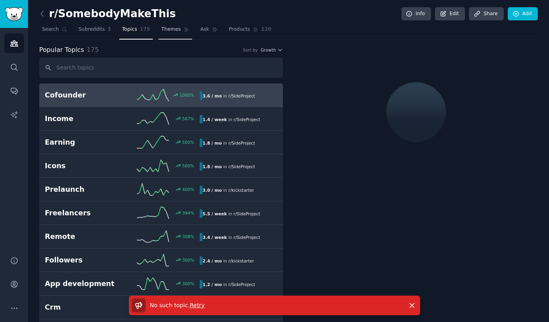
click at [159, 34] on link "Themes" at bounding box center [175, 31] width 34 height 16
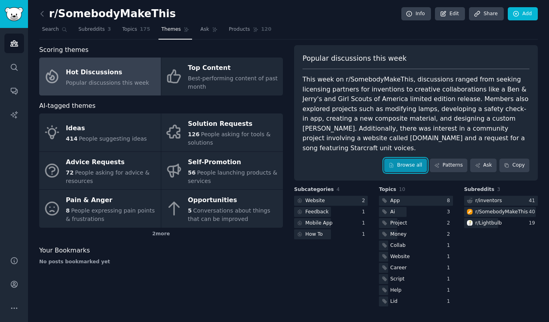
click at [407, 160] on link "Browse all" at bounding box center [405, 166] width 43 height 14
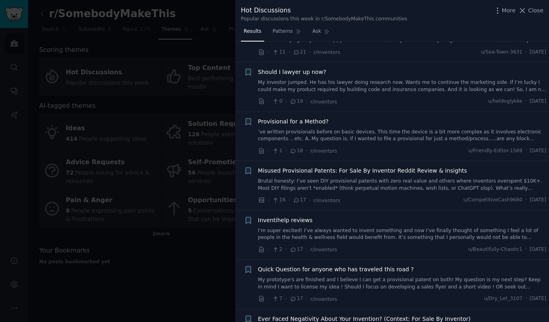
scroll to position [611, 0]
click at [536, 13] on span "Close" at bounding box center [535, 10] width 15 height 8
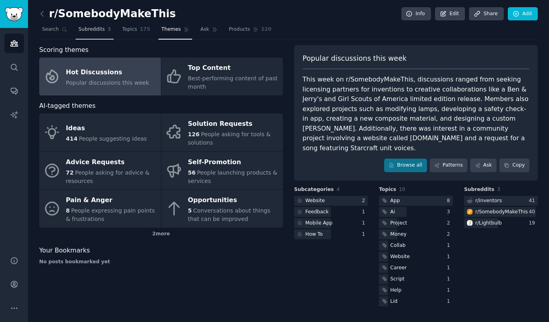
click at [94, 32] on span "Subreddits" at bounding box center [91, 29] width 26 height 7
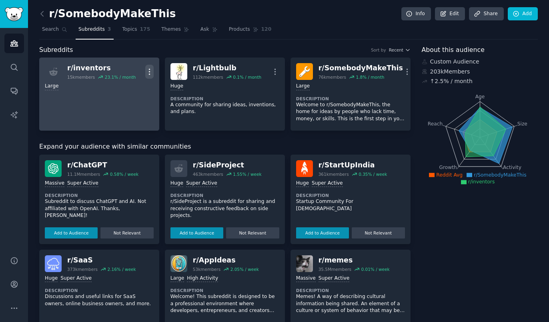
click at [152, 74] on icon "button" at bounding box center [149, 72] width 8 height 8
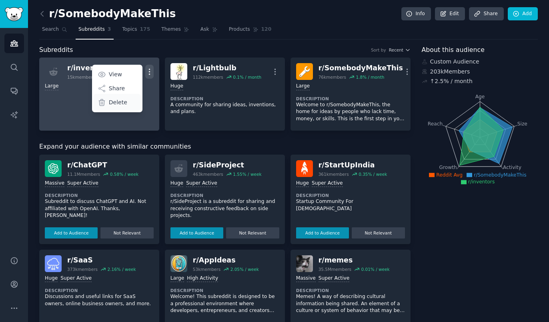
click at [126, 102] on div "Delete" at bounding box center [117, 102] width 48 height 17
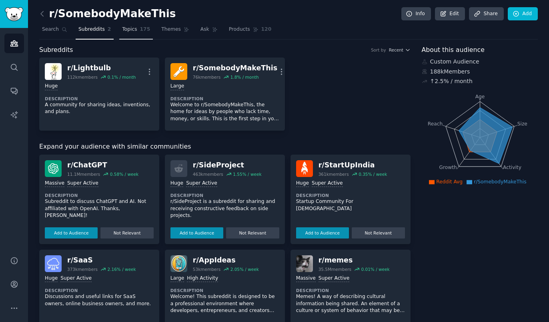
click at [131, 32] on link "Topics 175" at bounding box center [136, 31] width 34 height 16
click at [161, 30] on span "Themes" at bounding box center [171, 29] width 20 height 7
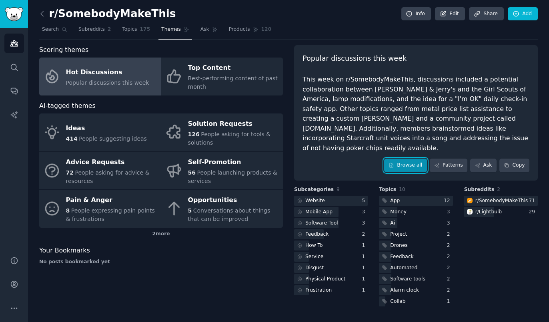
click at [396, 159] on link "Browse all" at bounding box center [405, 166] width 43 height 14
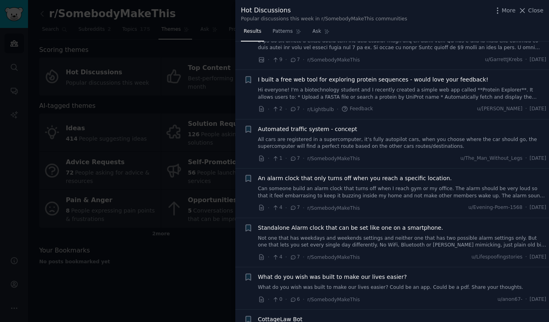
scroll to position [1153, 0]
click at [540, 14] on span "Close" at bounding box center [535, 10] width 15 height 8
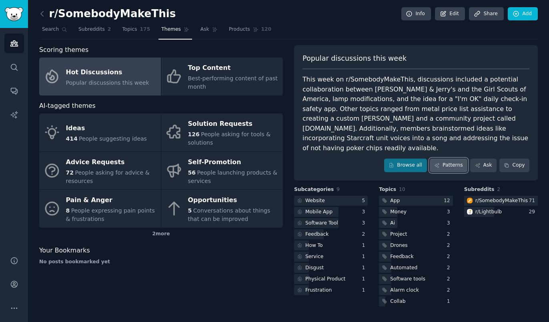
click at [445, 159] on link "Patterns" at bounding box center [449, 166] width 38 height 14
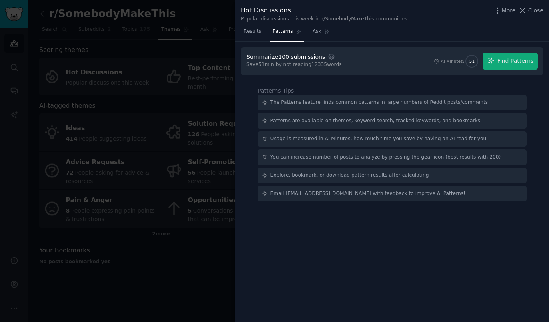
click at [315, 25] on div "Hot Discussions Popular discussions this week in r/SomebodyMakeThis communities…" at bounding box center [392, 12] width 314 height 25
click at [311, 40] on link "Ask" at bounding box center [321, 33] width 23 height 16
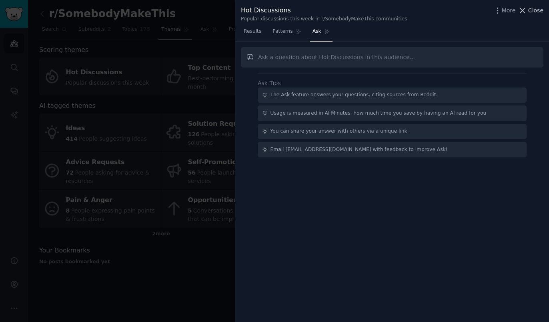
click at [536, 11] on span "Close" at bounding box center [535, 10] width 15 height 8
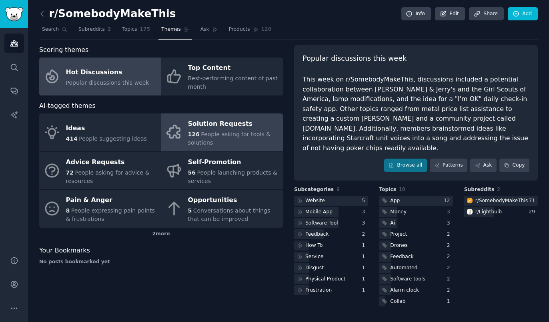
click at [223, 134] on span "People asking for tools & solutions" at bounding box center [229, 138] width 83 height 15
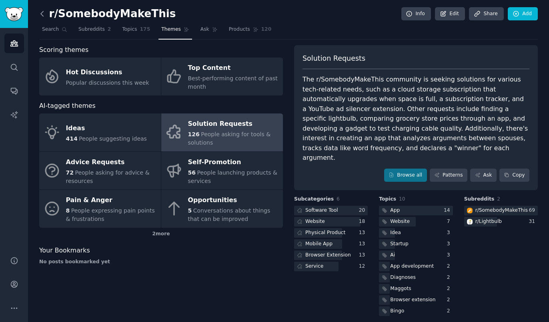
click at [42, 11] on icon at bounding box center [42, 14] width 8 height 8
